Goal: Transaction & Acquisition: Download file/media

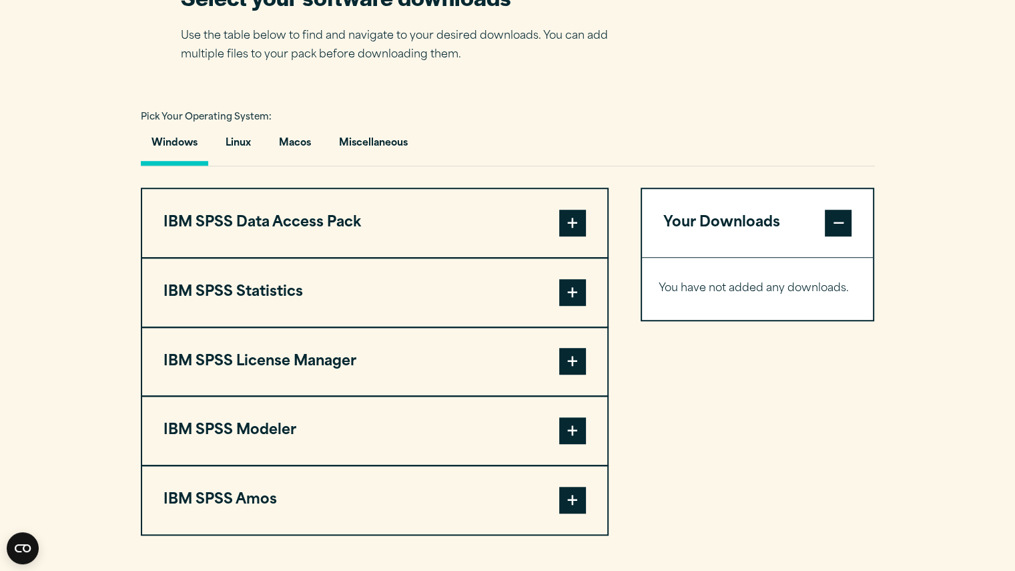
scroll to position [899, 0]
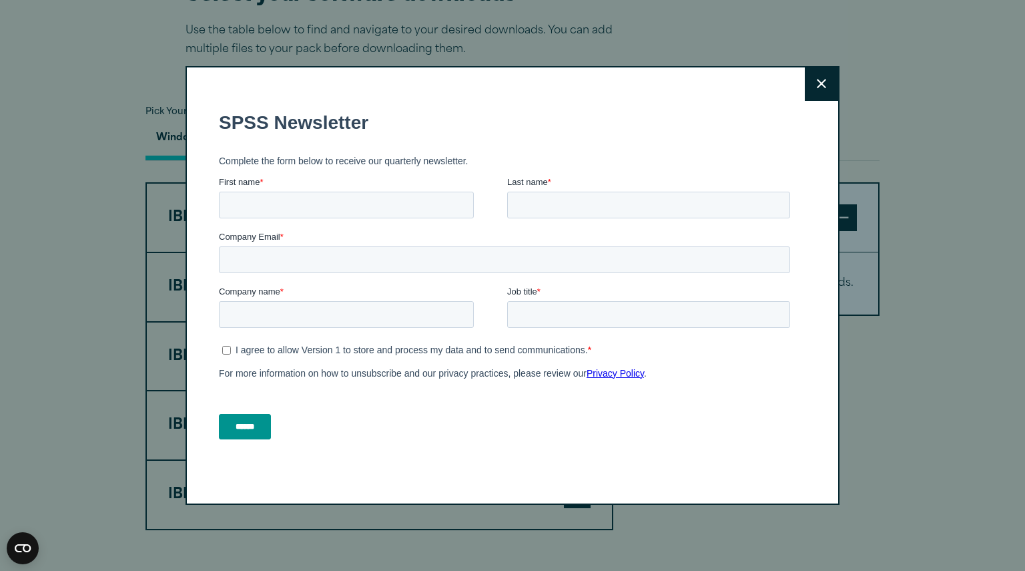
click at [818, 86] on icon at bounding box center [821, 83] width 9 height 9
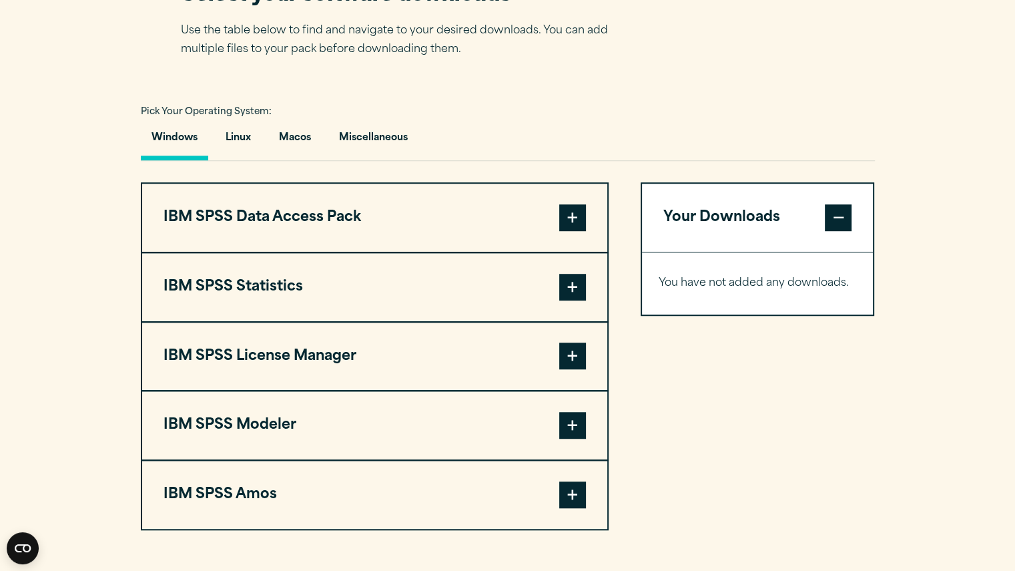
click at [576, 349] on span at bounding box center [572, 355] width 27 height 27
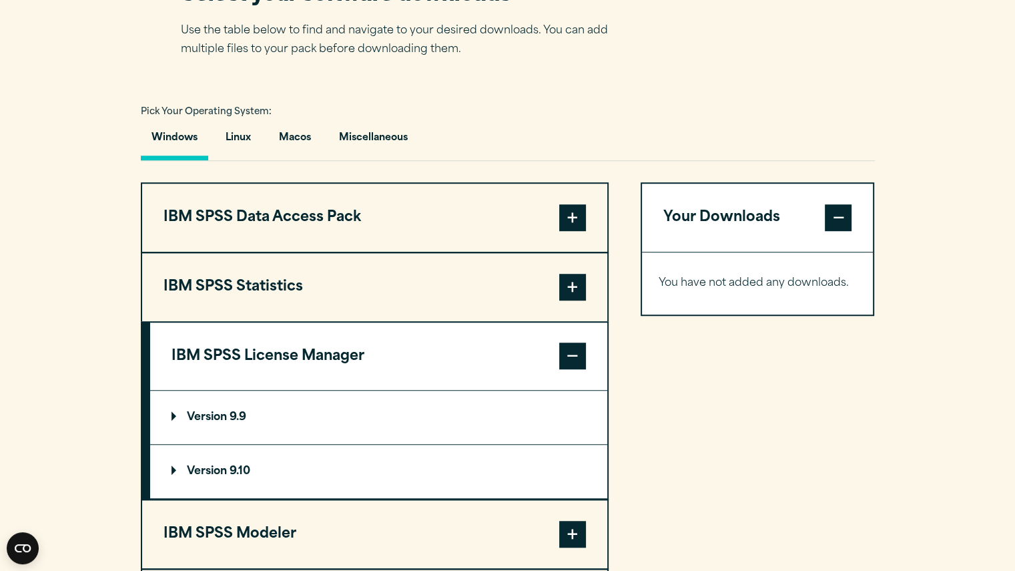
click at [523, 350] on button "IBM SPSS License Manager" at bounding box center [378, 356] width 457 height 68
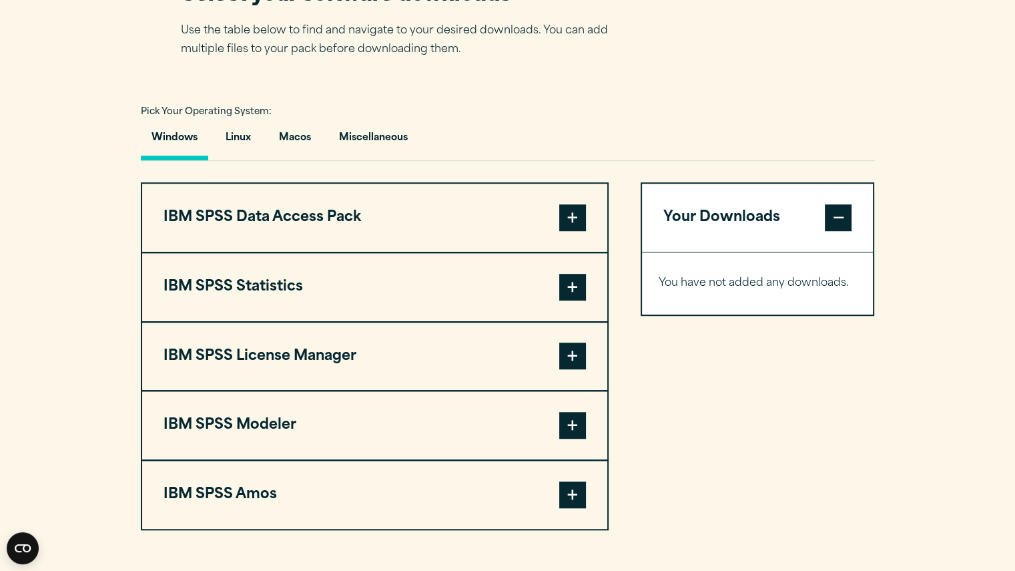
click at [371, 417] on button "IBM SPSS Modeler" at bounding box center [374, 425] width 465 height 68
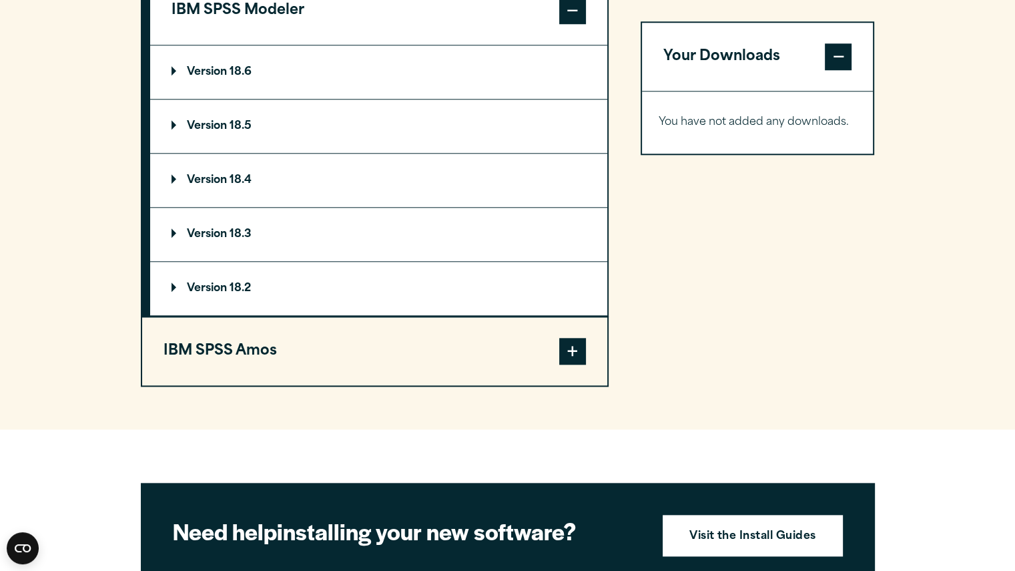
click at [333, 347] on button "IBM SPSS Amos" at bounding box center [374, 351] width 465 height 68
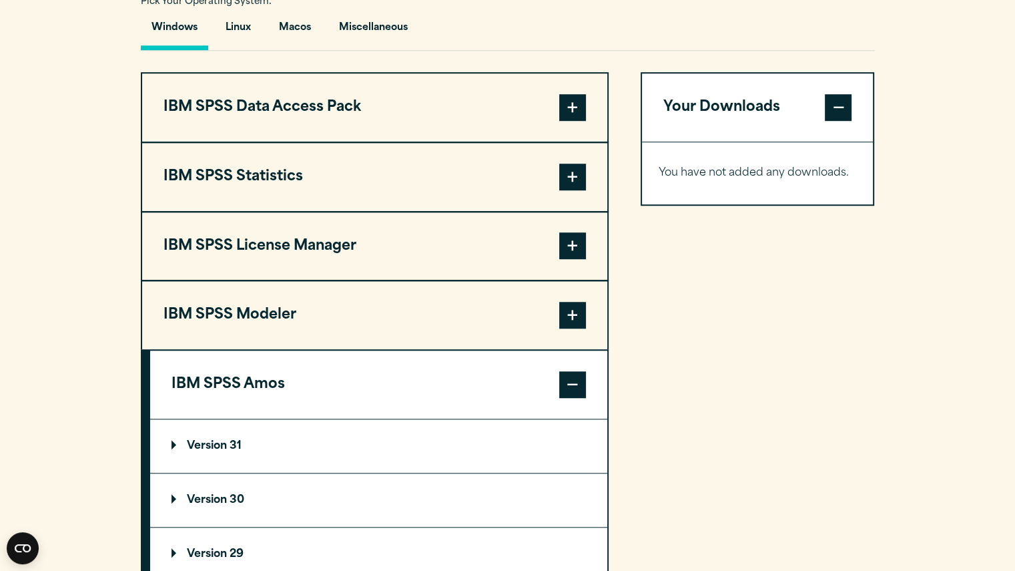
scroll to position [1009, 0]
click at [322, 107] on button "IBM SPSS Data Access Pack" at bounding box center [374, 107] width 465 height 68
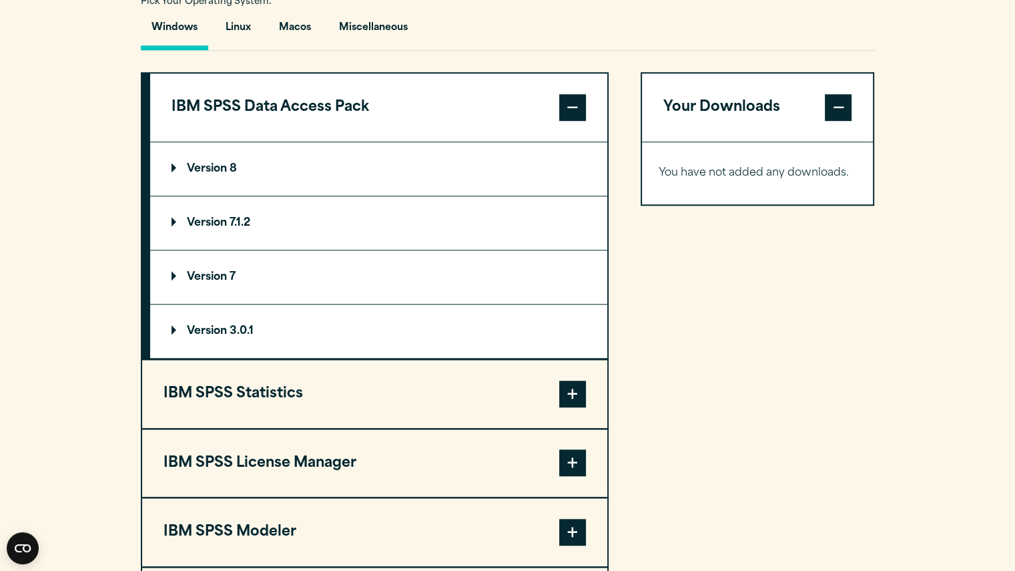
click at [292, 414] on button "IBM SPSS Statistics" at bounding box center [374, 394] width 465 height 68
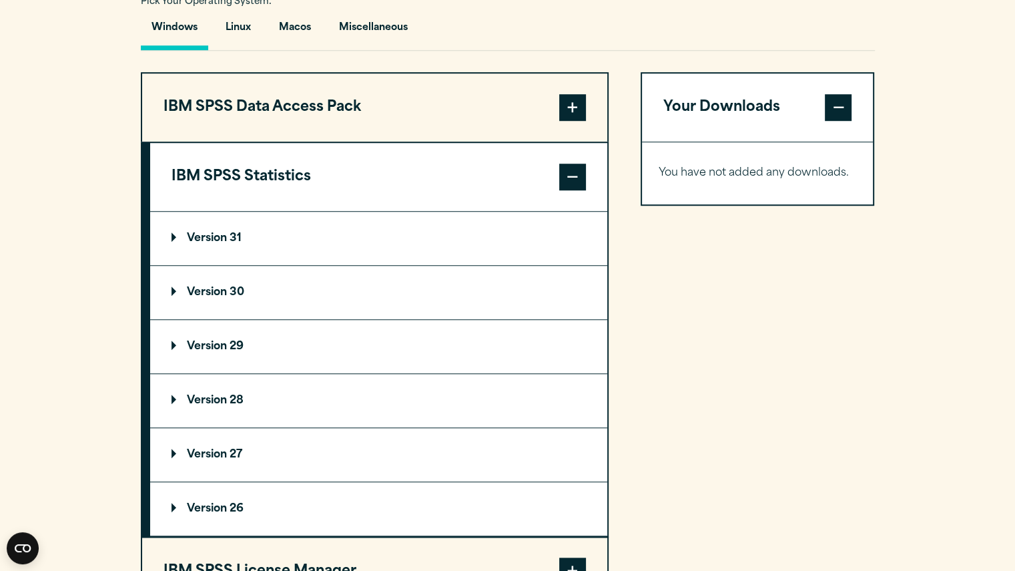
click at [283, 240] on summary "Version 31" at bounding box center [378, 238] width 457 height 53
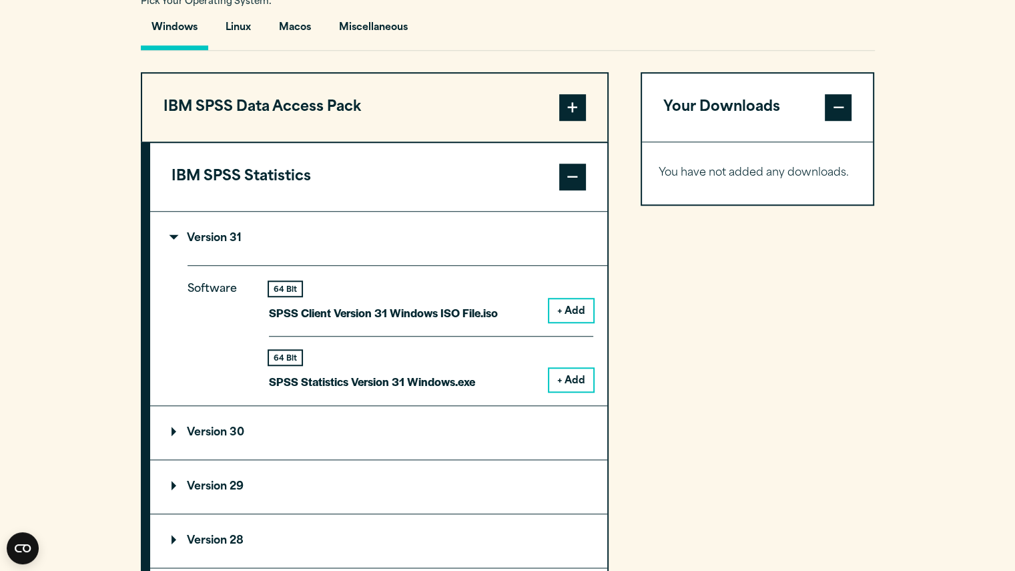
click at [283, 240] on summary "Version 31" at bounding box center [378, 238] width 457 height 53
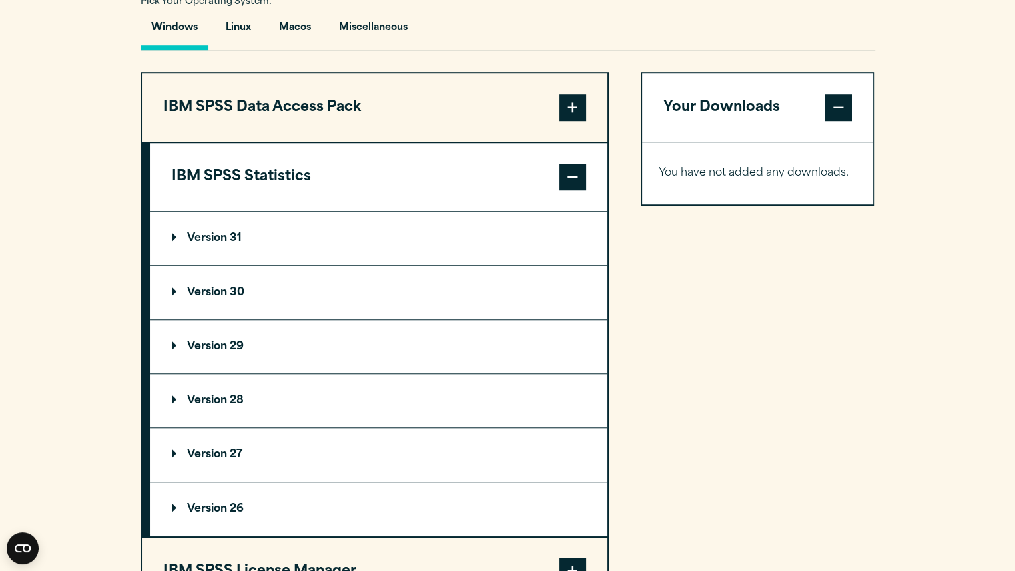
click at [262, 290] on summary "Version 30" at bounding box center [378, 292] width 457 height 53
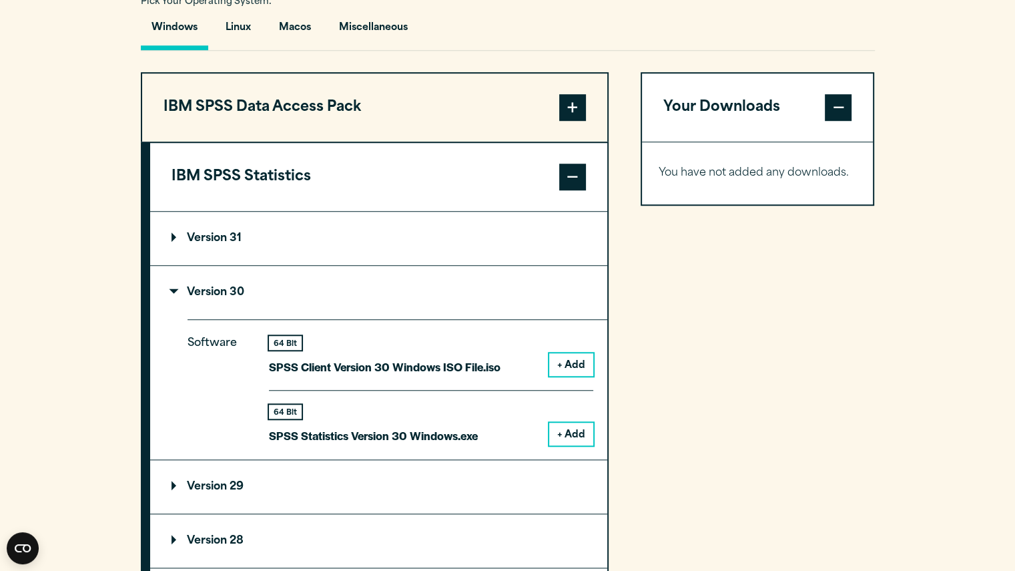
click at [262, 290] on summary "Version 30" at bounding box center [378, 292] width 457 height 53
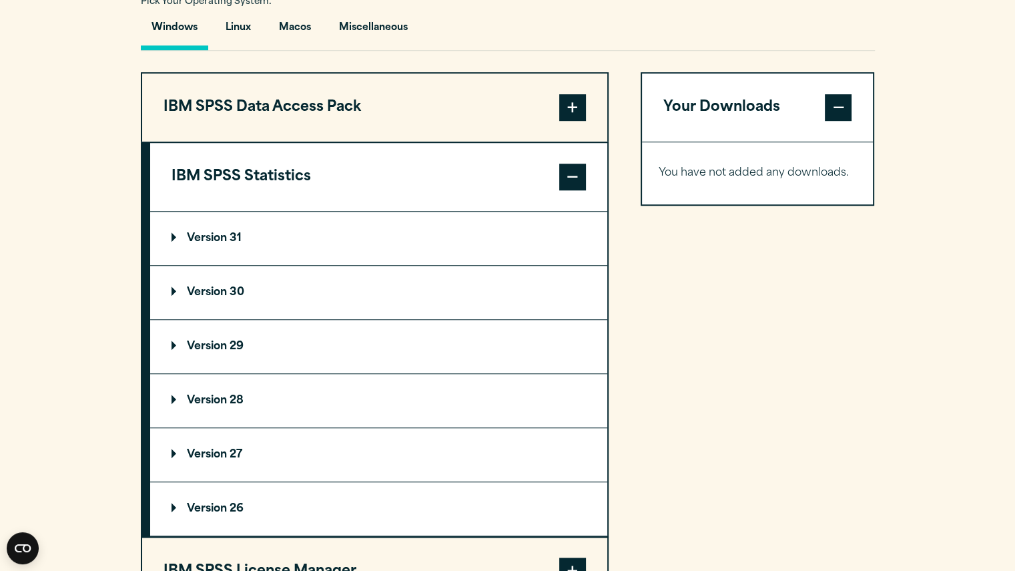
click at [364, 184] on button "IBM SPSS Statistics" at bounding box center [378, 177] width 457 height 68
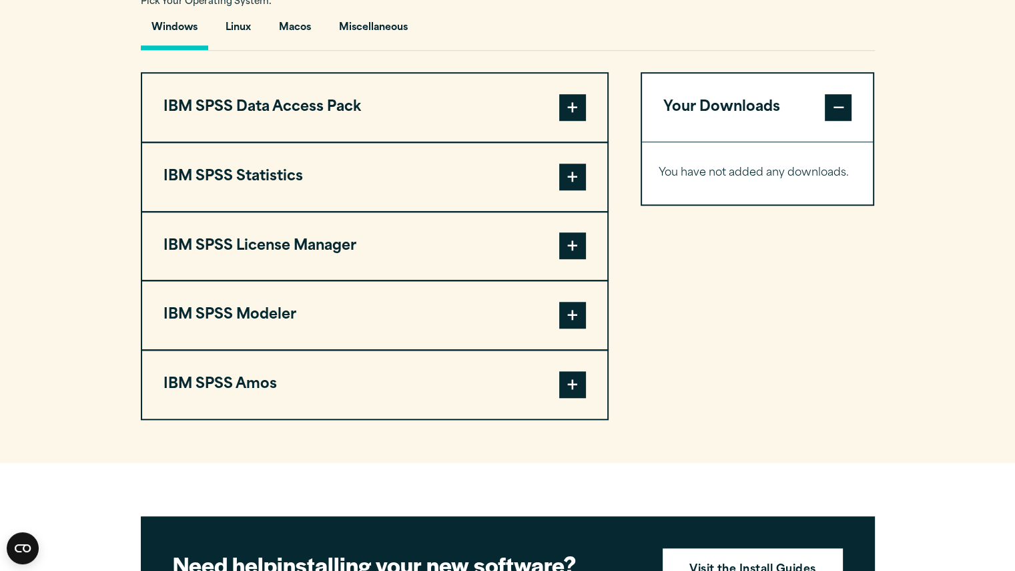
click at [348, 251] on button "IBM SPSS License Manager" at bounding box center [374, 246] width 465 height 68
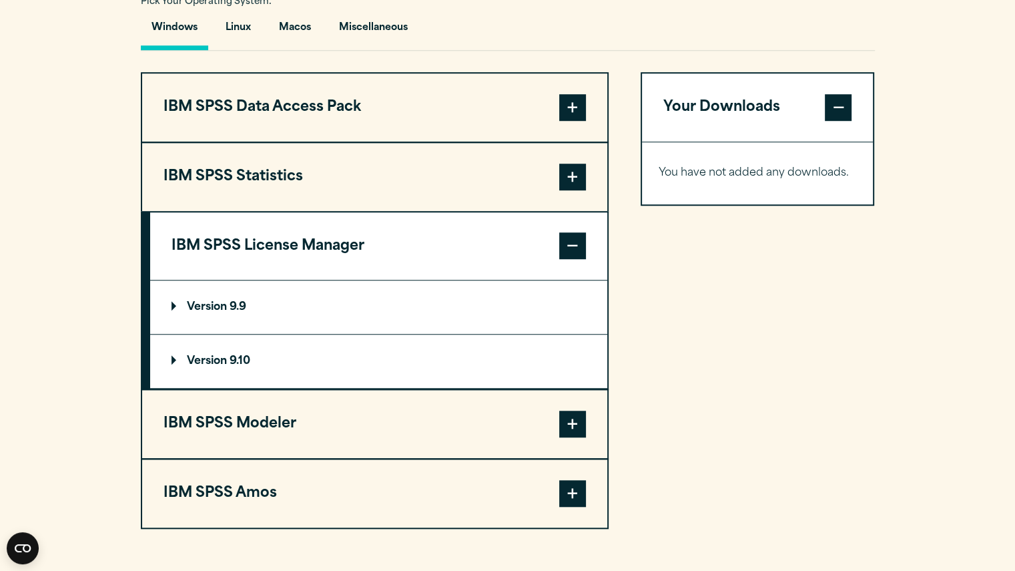
click at [334, 250] on button "IBM SPSS License Manager" at bounding box center [378, 246] width 457 height 68
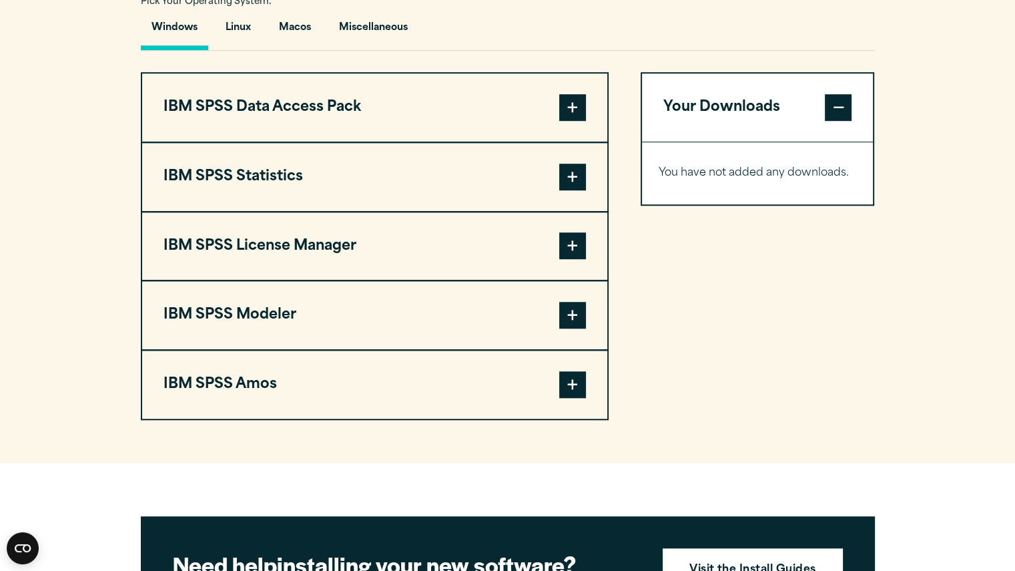
click at [312, 311] on button "IBM SPSS Modeler" at bounding box center [374, 315] width 465 height 68
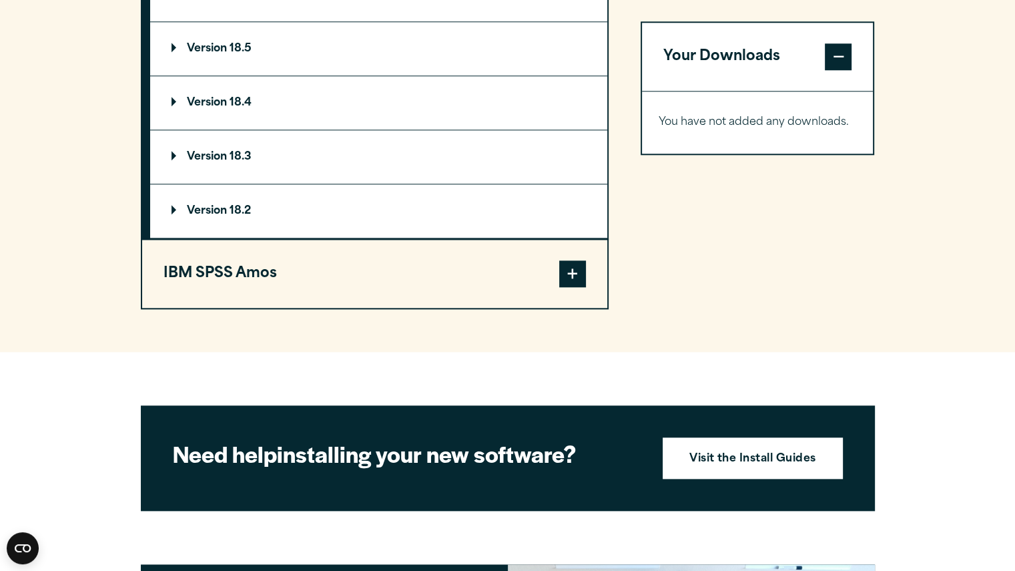
click at [315, 275] on button "IBM SPSS Amos" at bounding box center [374, 274] width 465 height 68
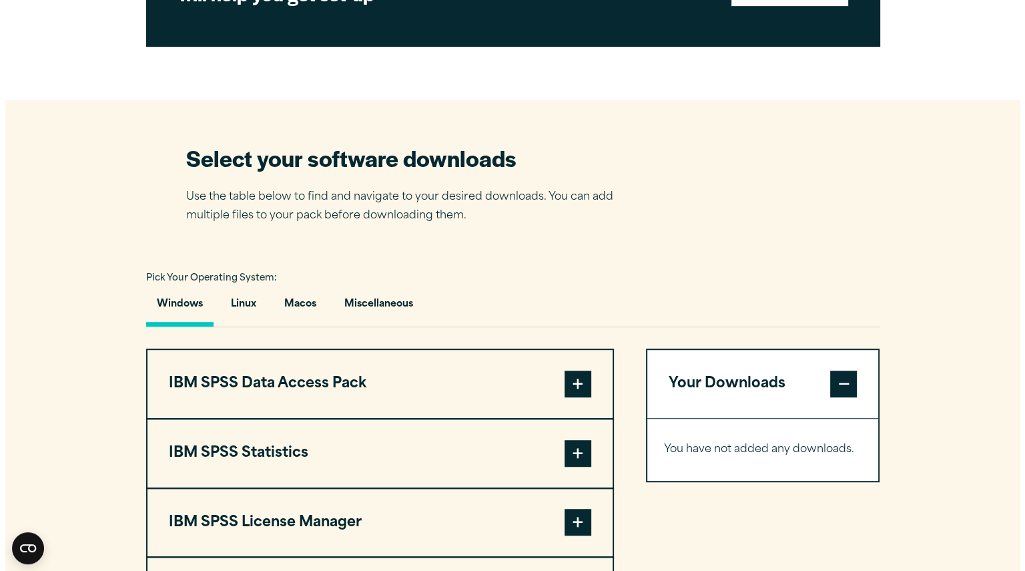
scroll to position [668, 0]
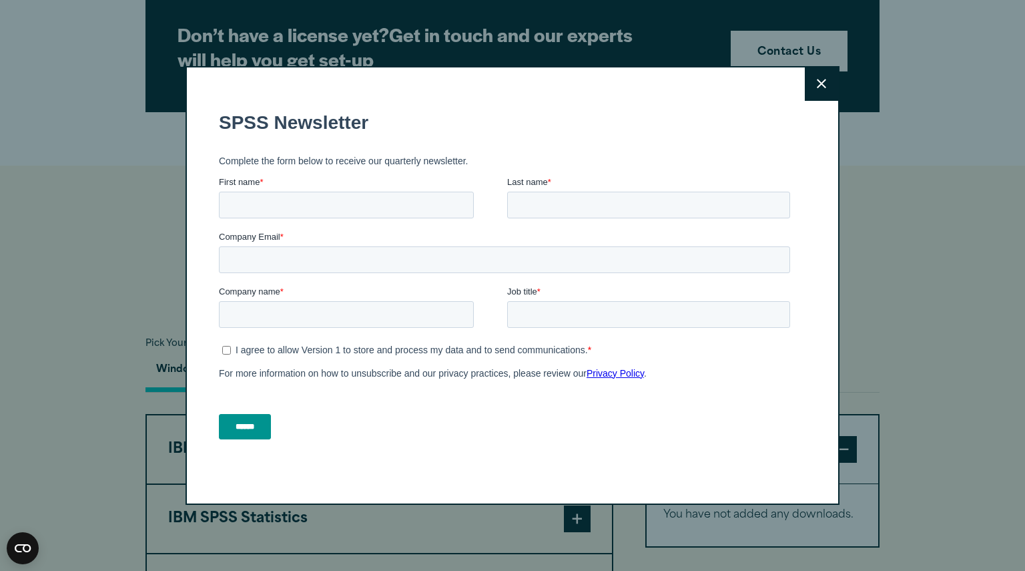
click at [820, 79] on icon at bounding box center [821, 84] width 9 height 10
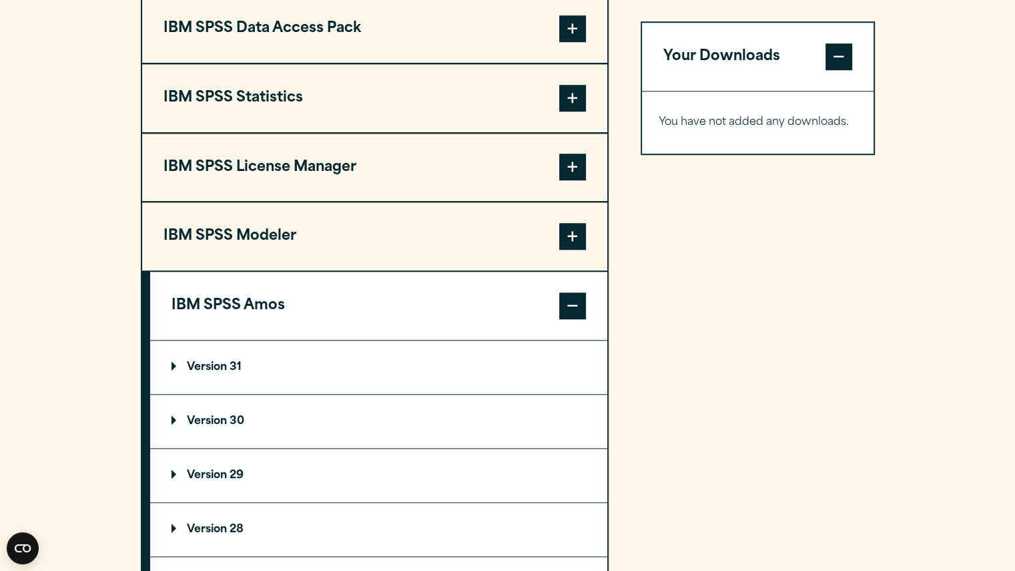
scroll to position [1106, 0]
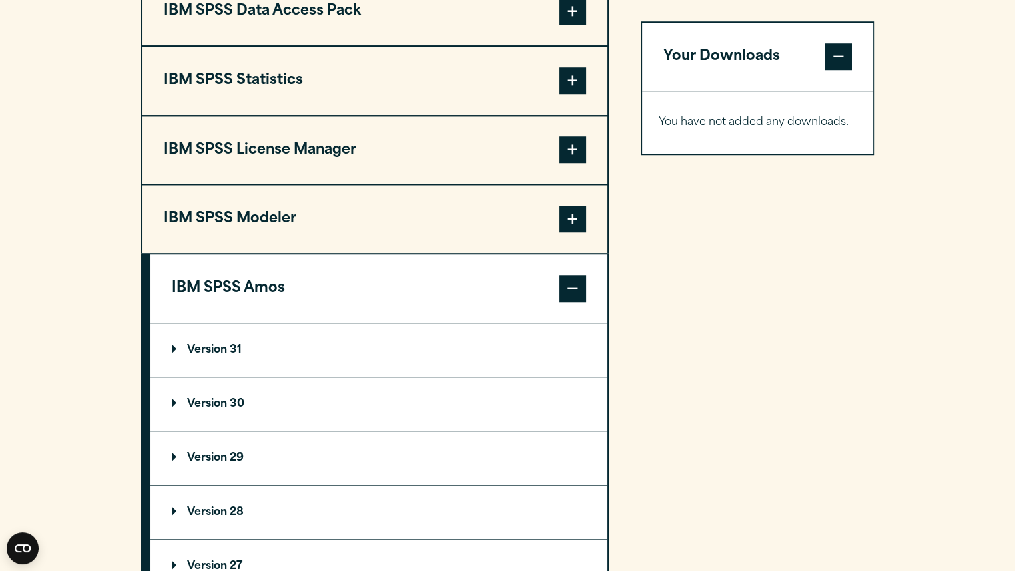
click at [232, 399] on p "Version 30" at bounding box center [208, 404] width 73 height 11
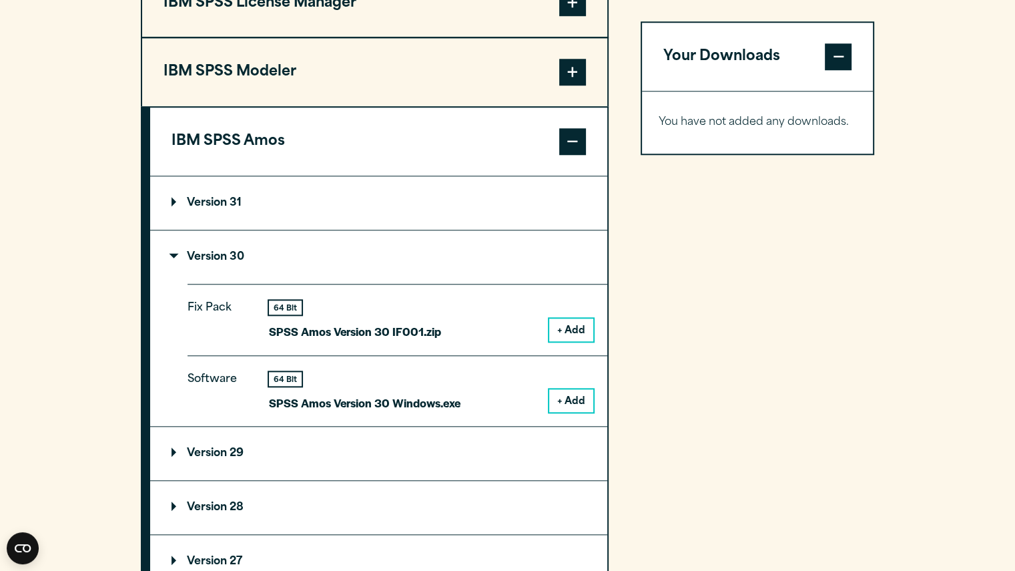
scroll to position [1258, 0]
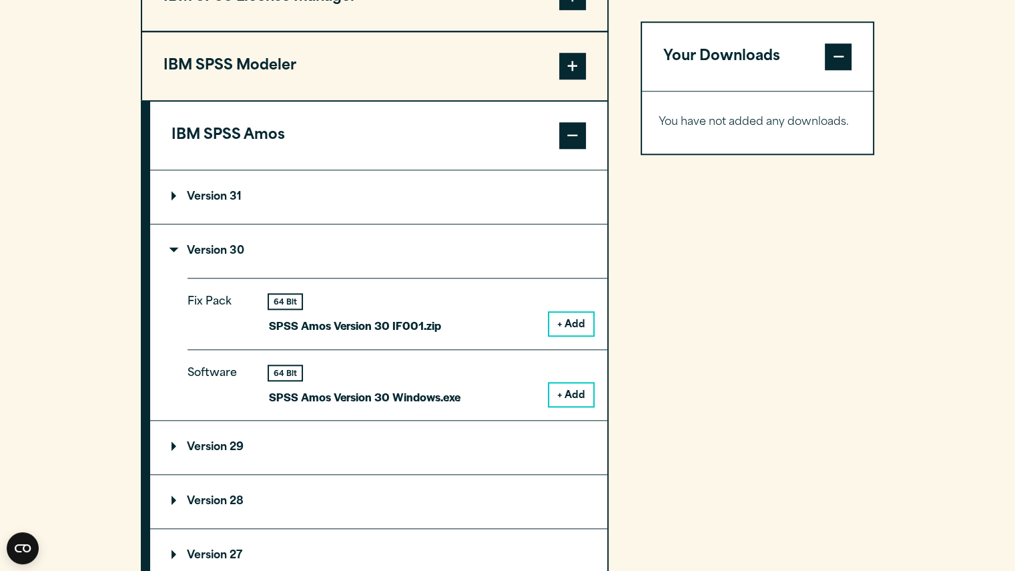
click at [565, 391] on button "+ Add" at bounding box center [571, 394] width 44 height 23
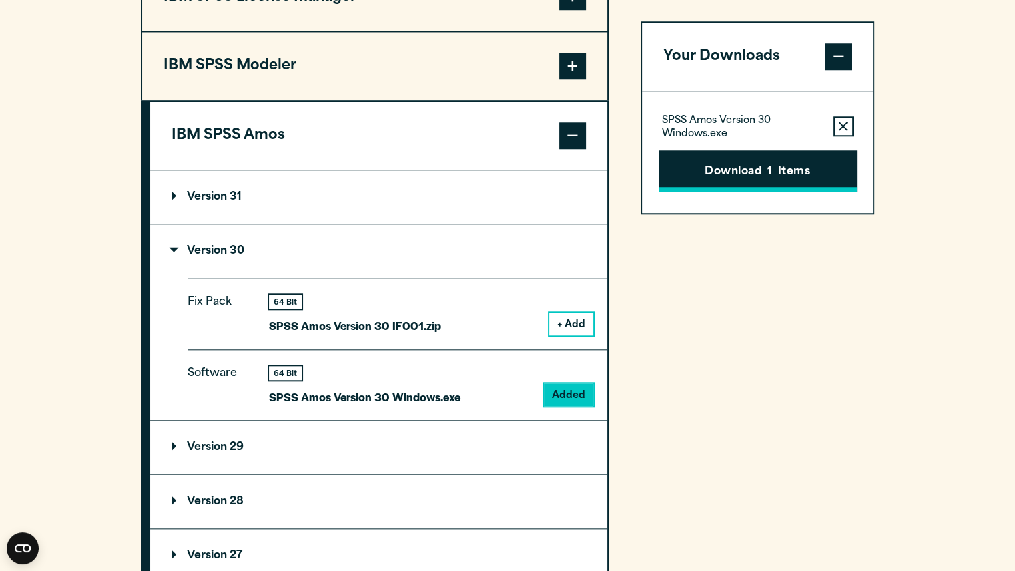
click at [726, 177] on button "Download 1 Items" at bounding box center [758, 170] width 198 height 41
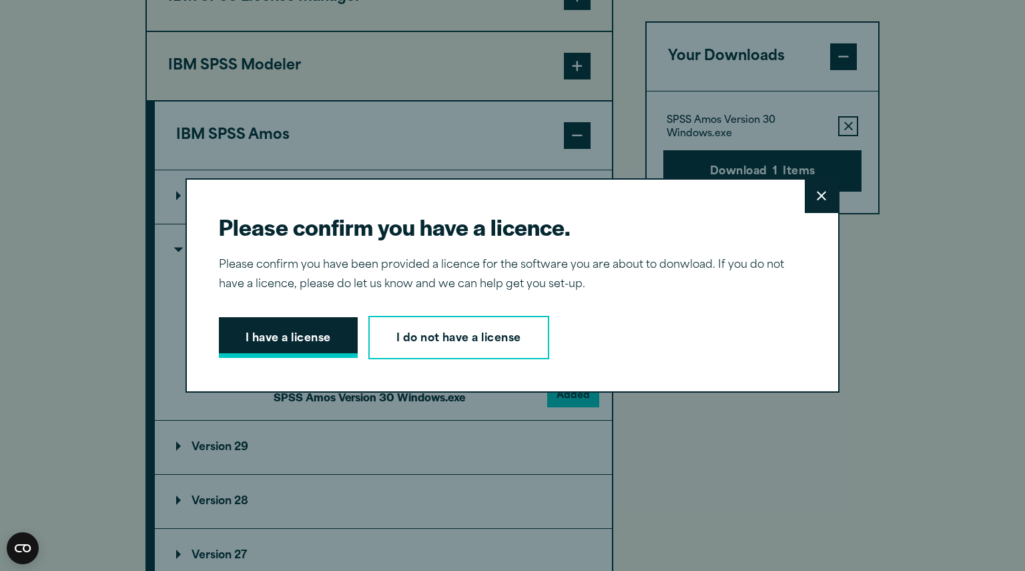
click at [312, 346] on button "I have a license" at bounding box center [288, 337] width 139 height 41
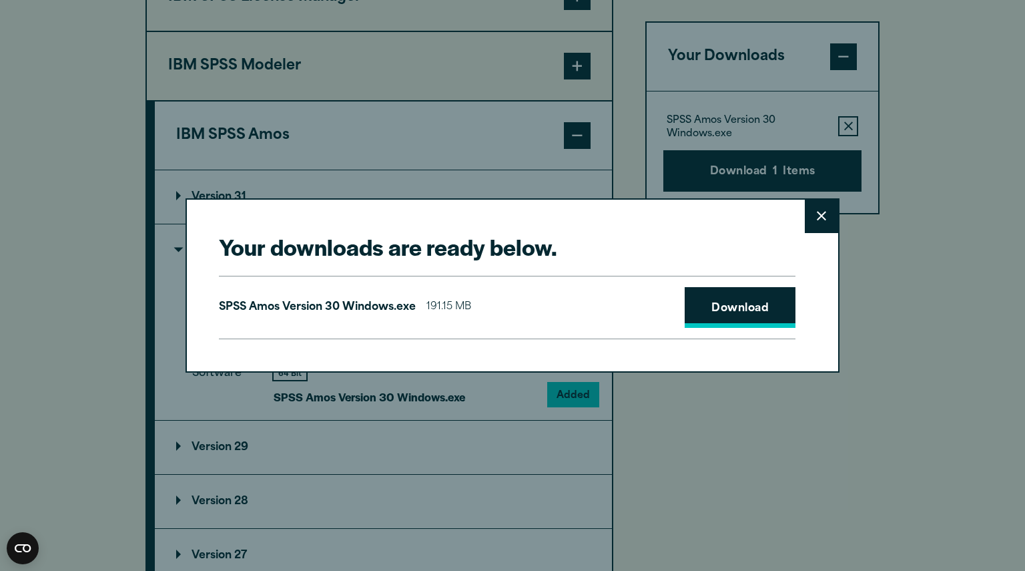
click at [727, 304] on link "Download" at bounding box center [740, 307] width 111 height 41
click at [823, 218] on button "Close" at bounding box center [821, 216] width 33 height 33
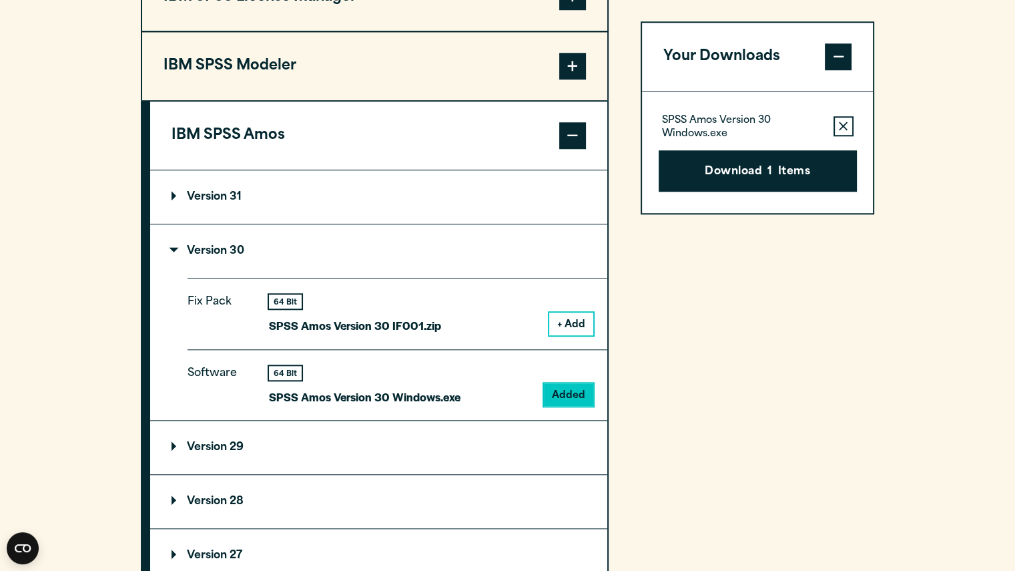
click at [549, 144] on button "IBM SPSS Amos" at bounding box center [378, 135] width 457 height 68
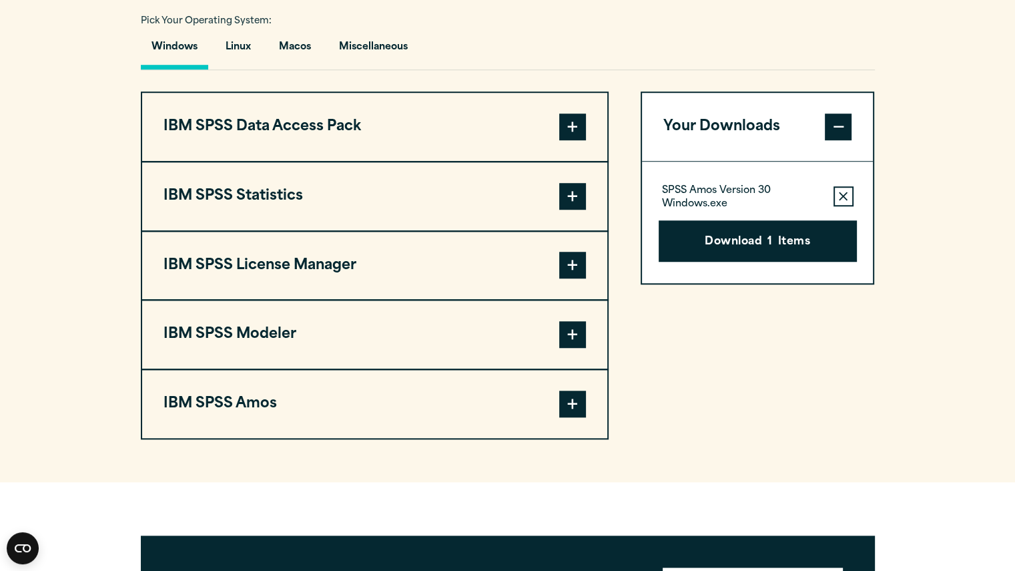
scroll to position [988, 0]
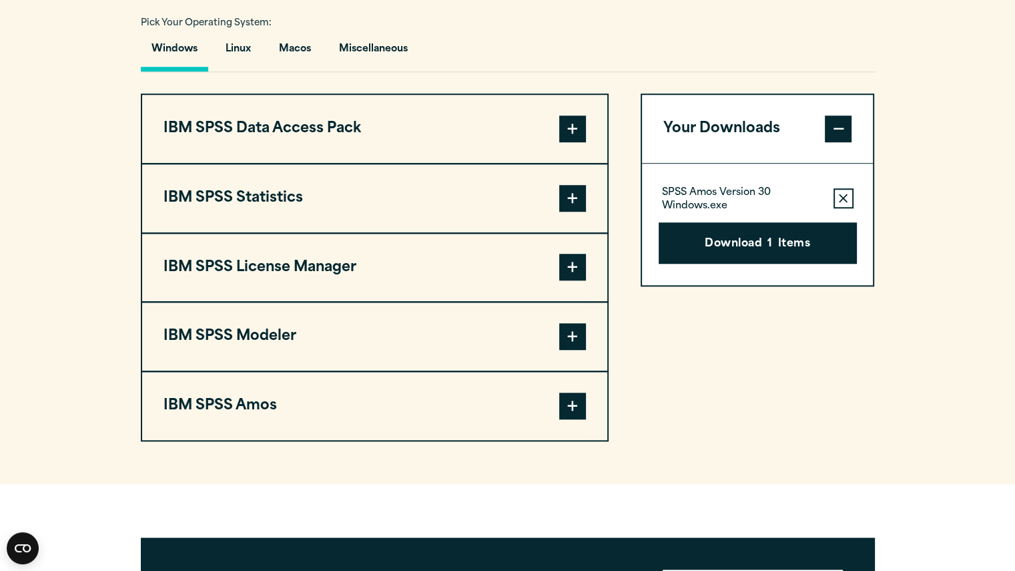
click at [533, 191] on button "IBM SPSS Statistics" at bounding box center [374, 198] width 465 height 68
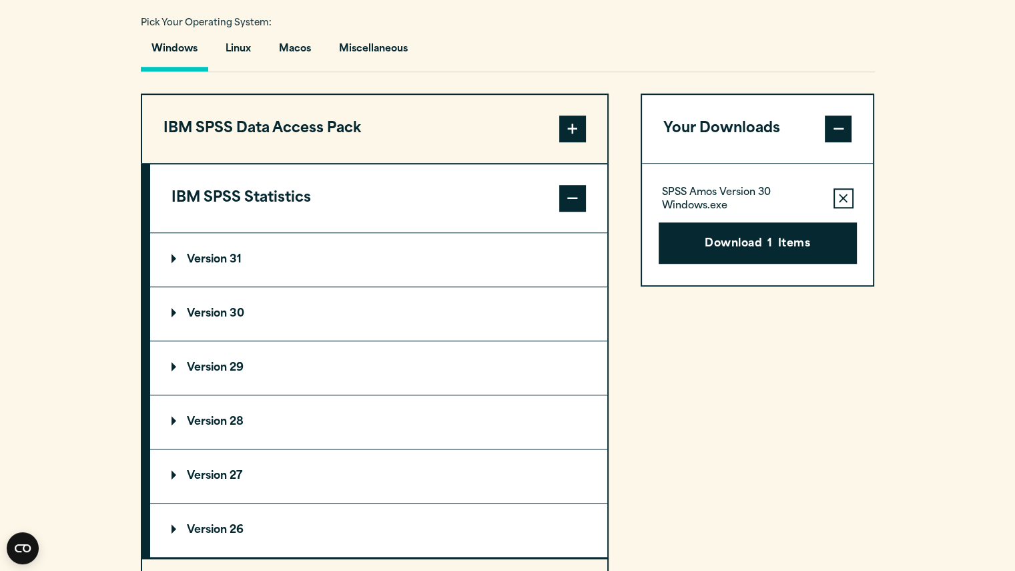
click at [443, 308] on summary "Version 30" at bounding box center [378, 313] width 457 height 53
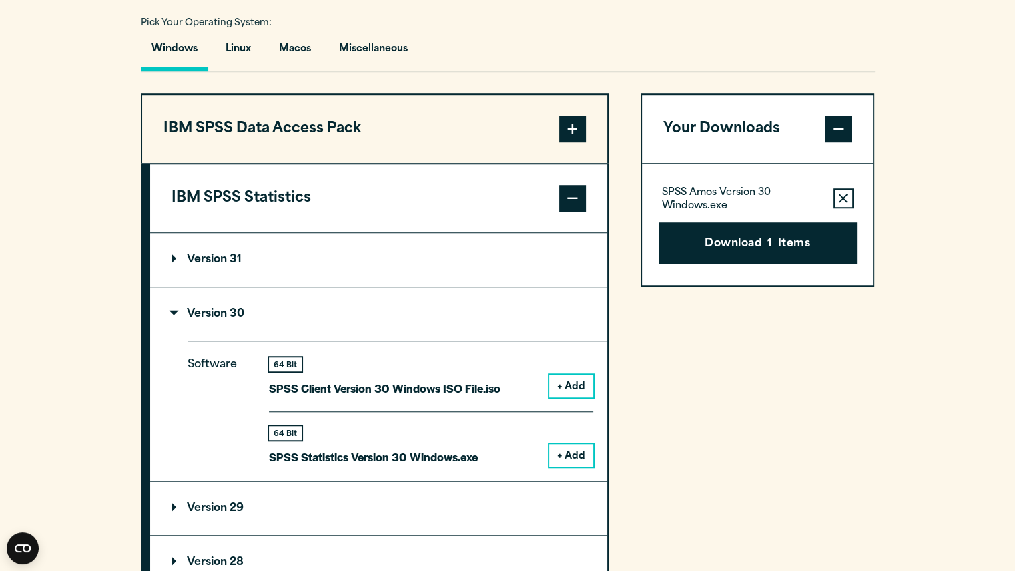
click at [573, 459] on button "+ Add" at bounding box center [571, 455] width 44 height 23
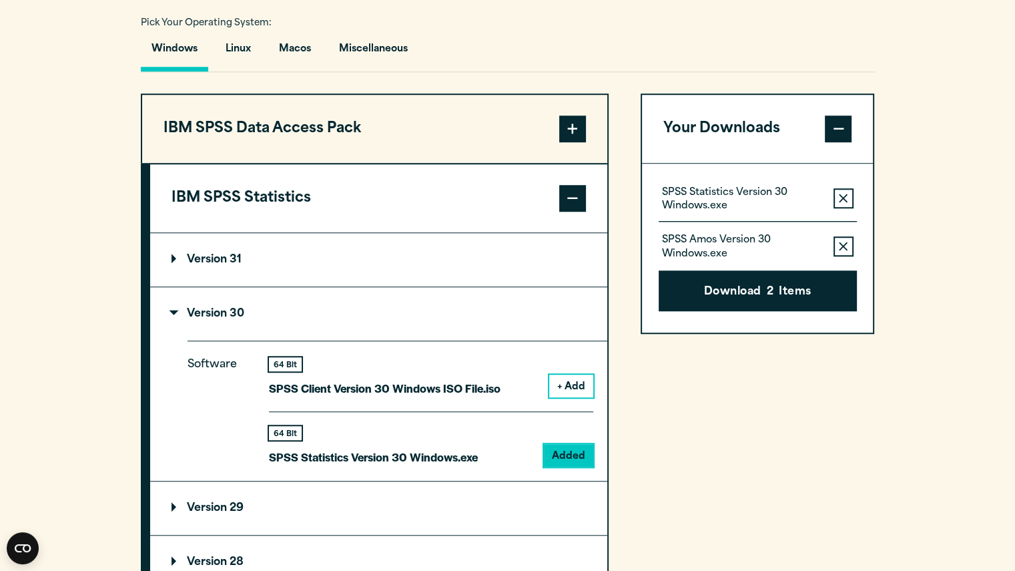
drag, startPoint x: 744, startPoint y: 298, endPoint x: 948, endPoint y: 289, distance: 204.5
click at [948, 289] on section "Select your software downloads Use the table below to find and navigate to your…" at bounding box center [507, 397] width 1015 height 1104
drag, startPoint x: 843, startPoint y: 235, endPoint x: 915, endPoint y: 210, distance: 76.2
click at [915, 210] on section "Select your software downloads Use the table below to find and navigate to your…" at bounding box center [507, 397] width 1015 height 1104
click at [853, 240] on button "Remove this item from your software download list" at bounding box center [844, 246] width 20 height 20
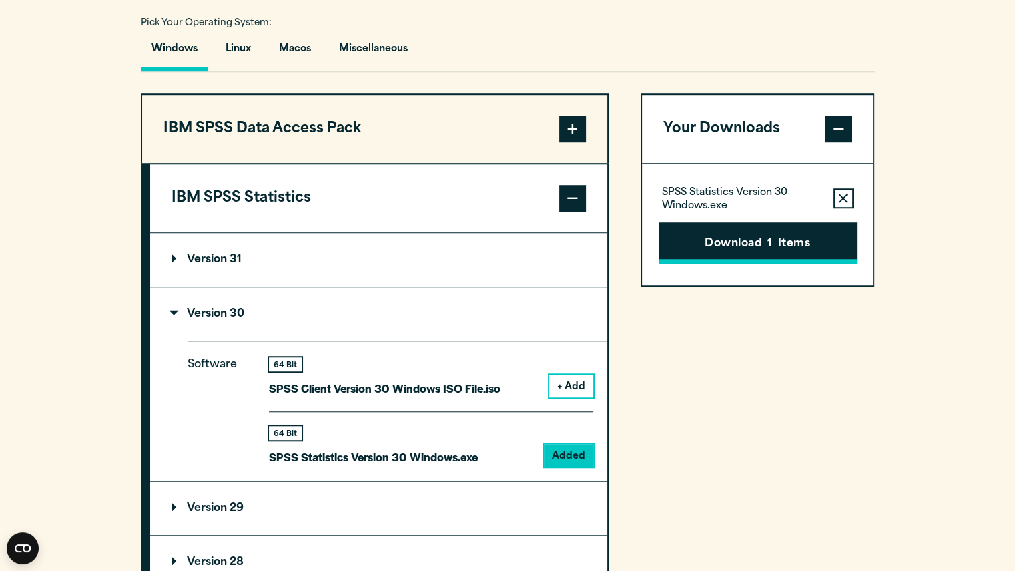
click at [797, 249] on button "Download 1 Items" at bounding box center [758, 242] width 198 height 41
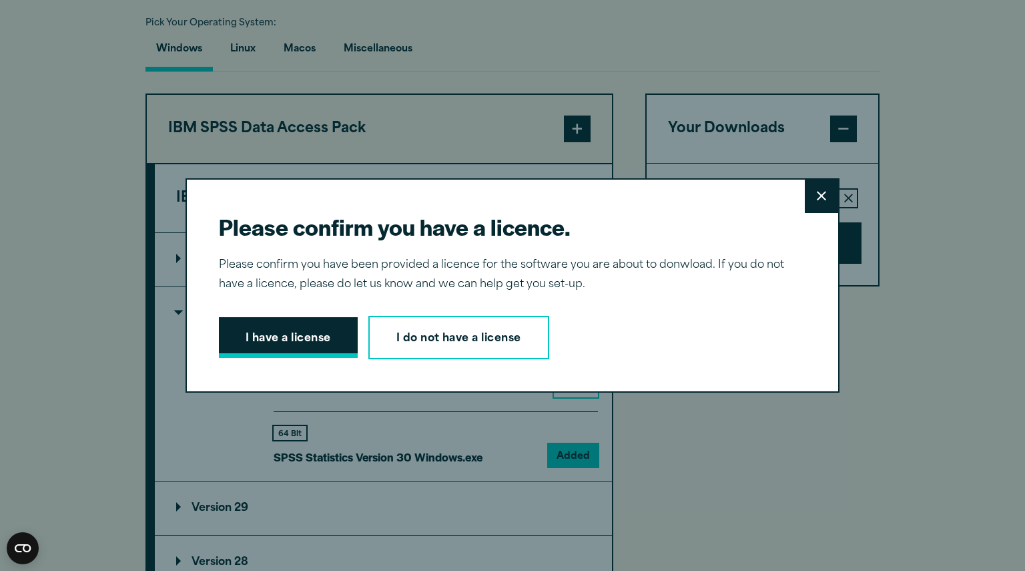
click at [245, 338] on button "I have a license" at bounding box center [288, 337] width 139 height 41
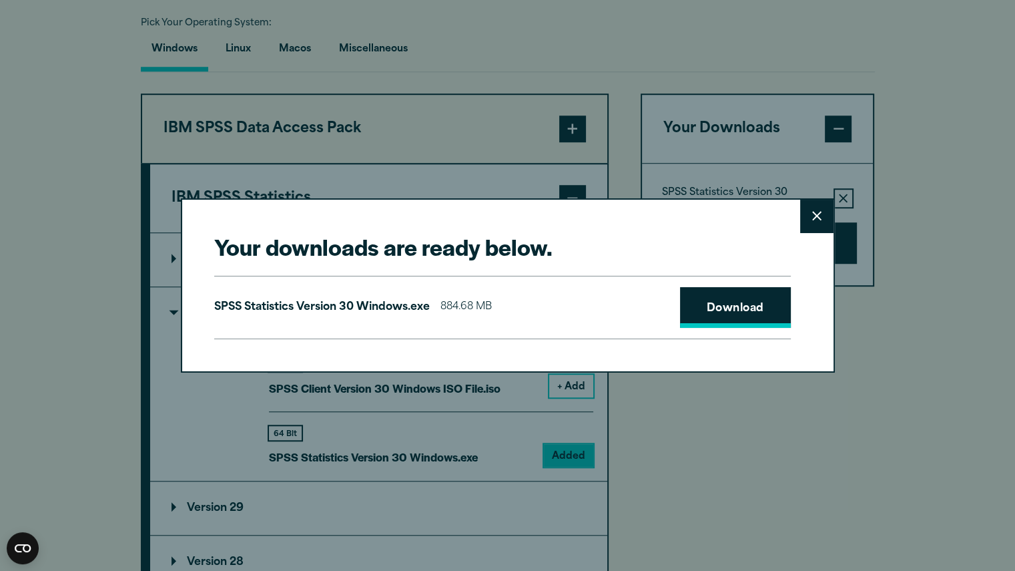
click at [722, 305] on link "Download" at bounding box center [735, 307] width 111 height 41
click at [821, 210] on button "Close" at bounding box center [816, 216] width 33 height 33
